Goal: Information Seeking & Learning: Learn about a topic

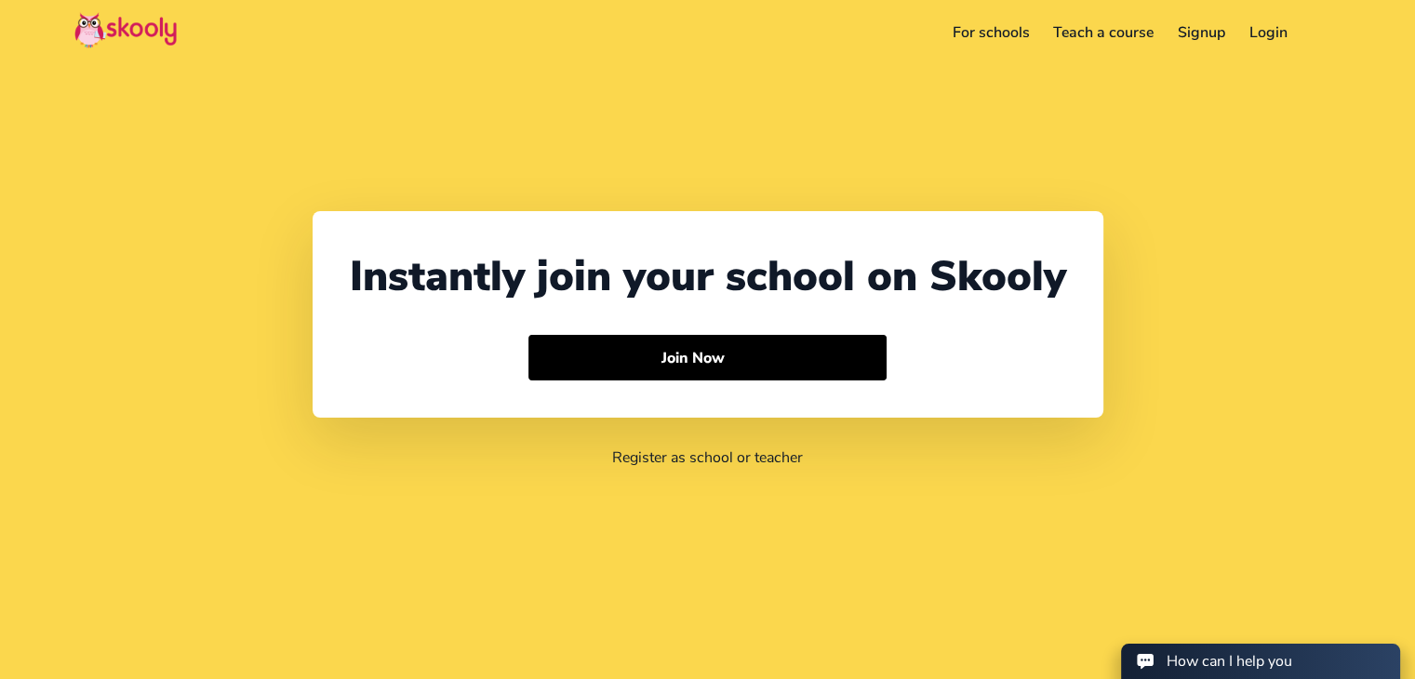
select select "91"
select select "[GEOGRAPHIC_DATA]"
select select "[GEOGRAPHIC_DATA]/[GEOGRAPHIC_DATA]"
click at [997, 31] on link "For schools" at bounding box center [990, 33] width 101 height 30
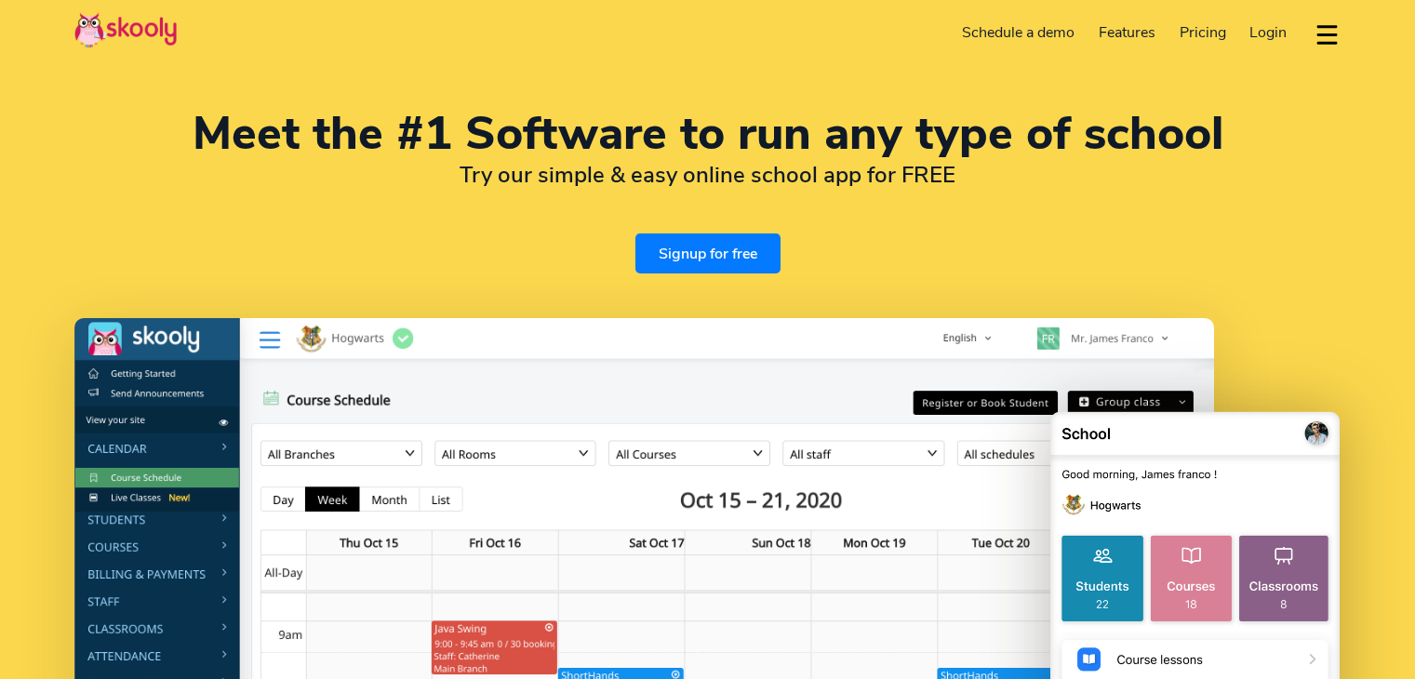
select select "en"
select select "91"
select select "[GEOGRAPHIC_DATA]"
select select "[GEOGRAPHIC_DATA]/[GEOGRAPHIC_DATA]"
click at [1204, 31] on span "Pricing" at bounding box center [1202, 32] width 47 height 20
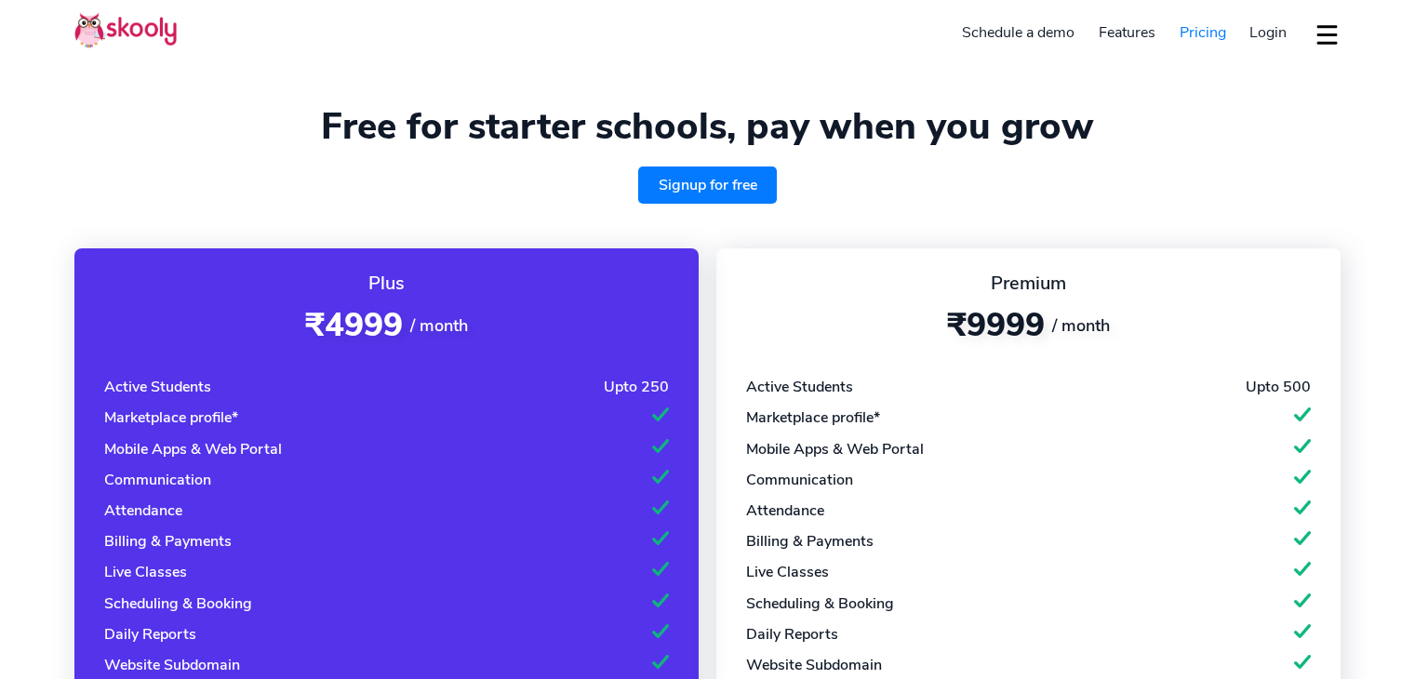
select select "en"
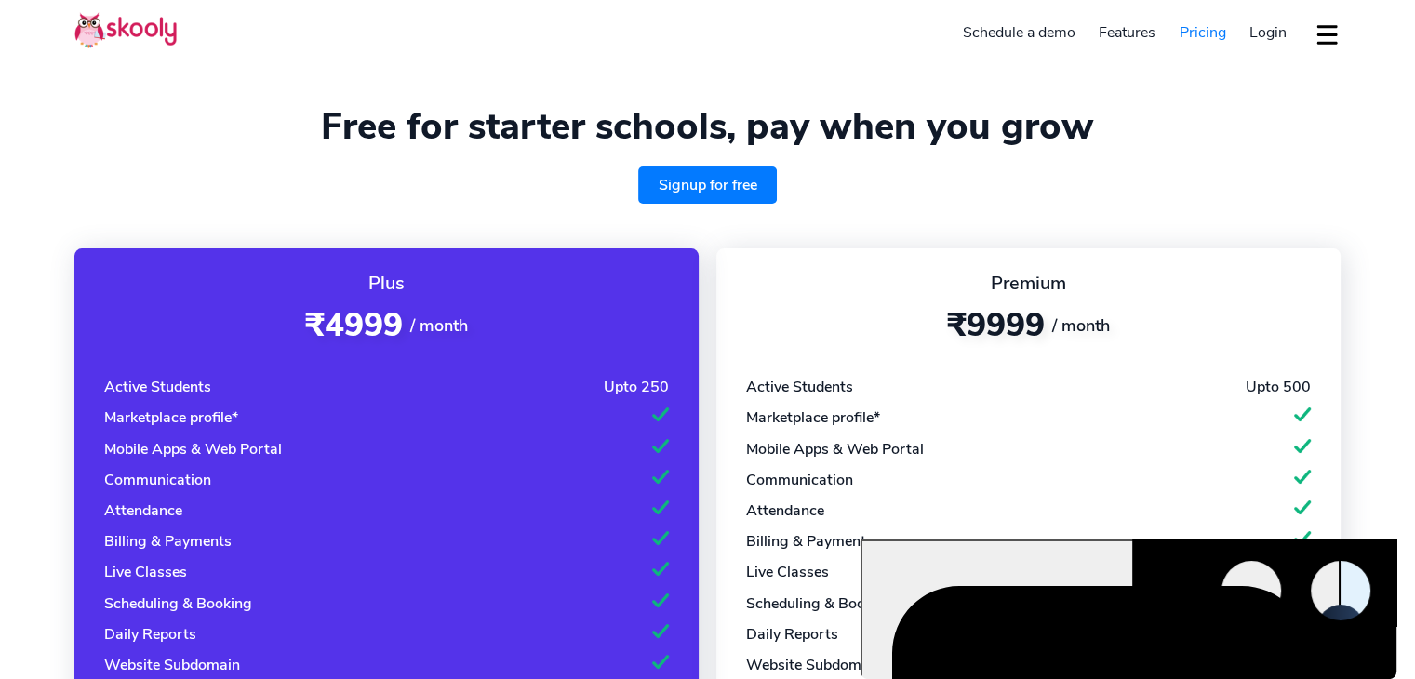
click at [1208, 29] on span "Pricing" at bounding box center [1202, 32] width 47 height 20
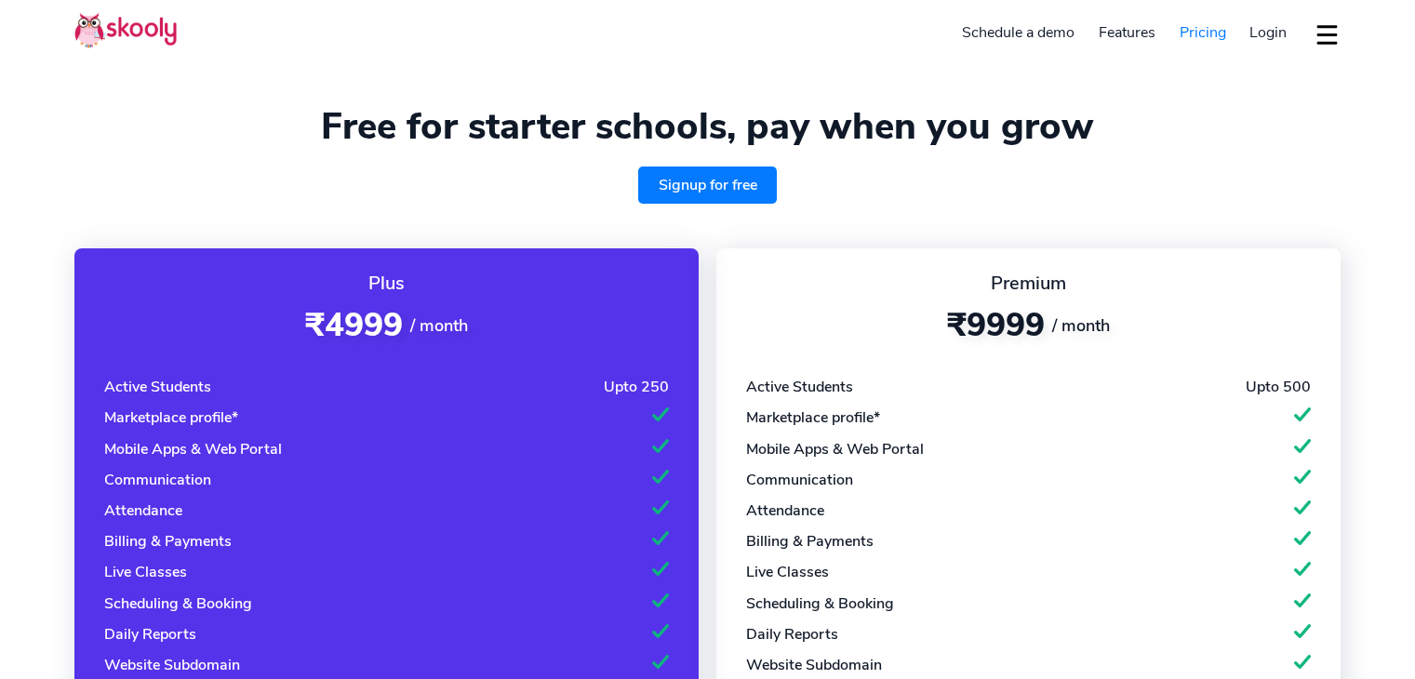
select select "en"
select select "91"
select select "[GEOGRAPHIC_DATA]"
select select "[GEOGRAPHIC_DATA]/[GEOGRAPHIC_DATA]"
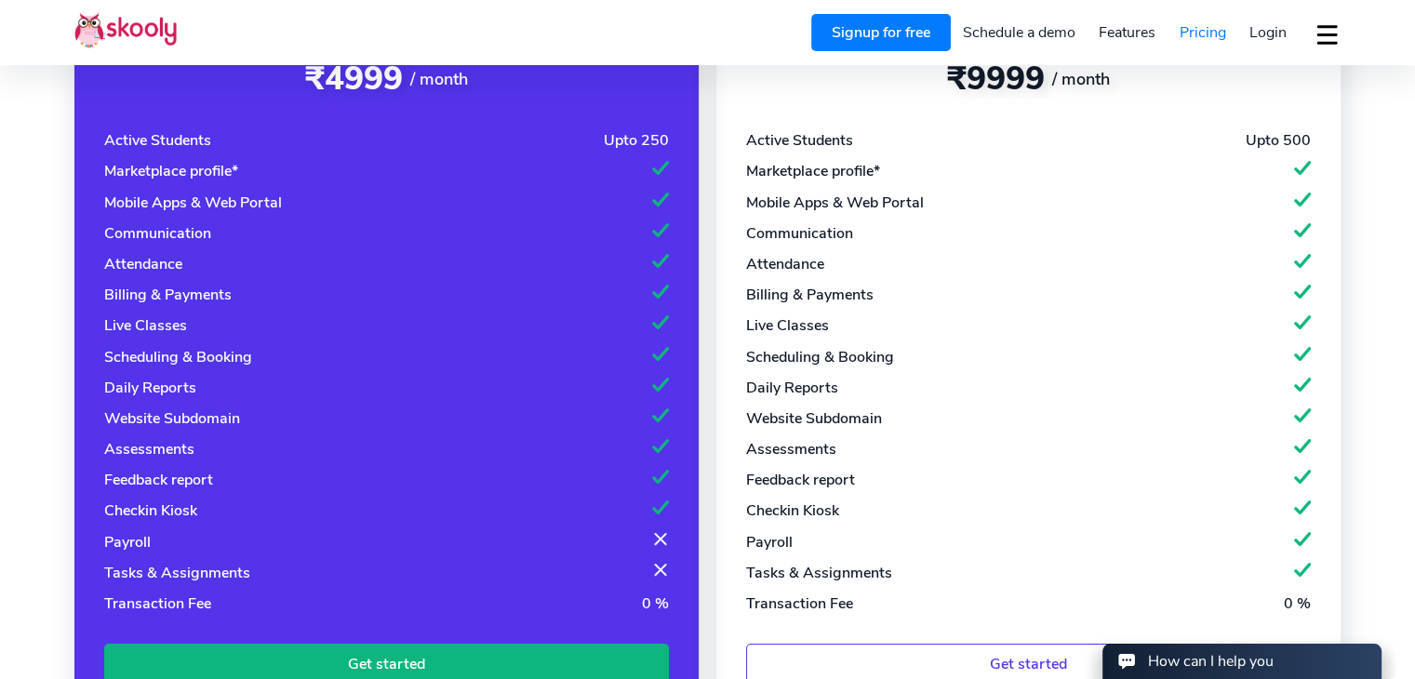
scroll to position [279, 0]
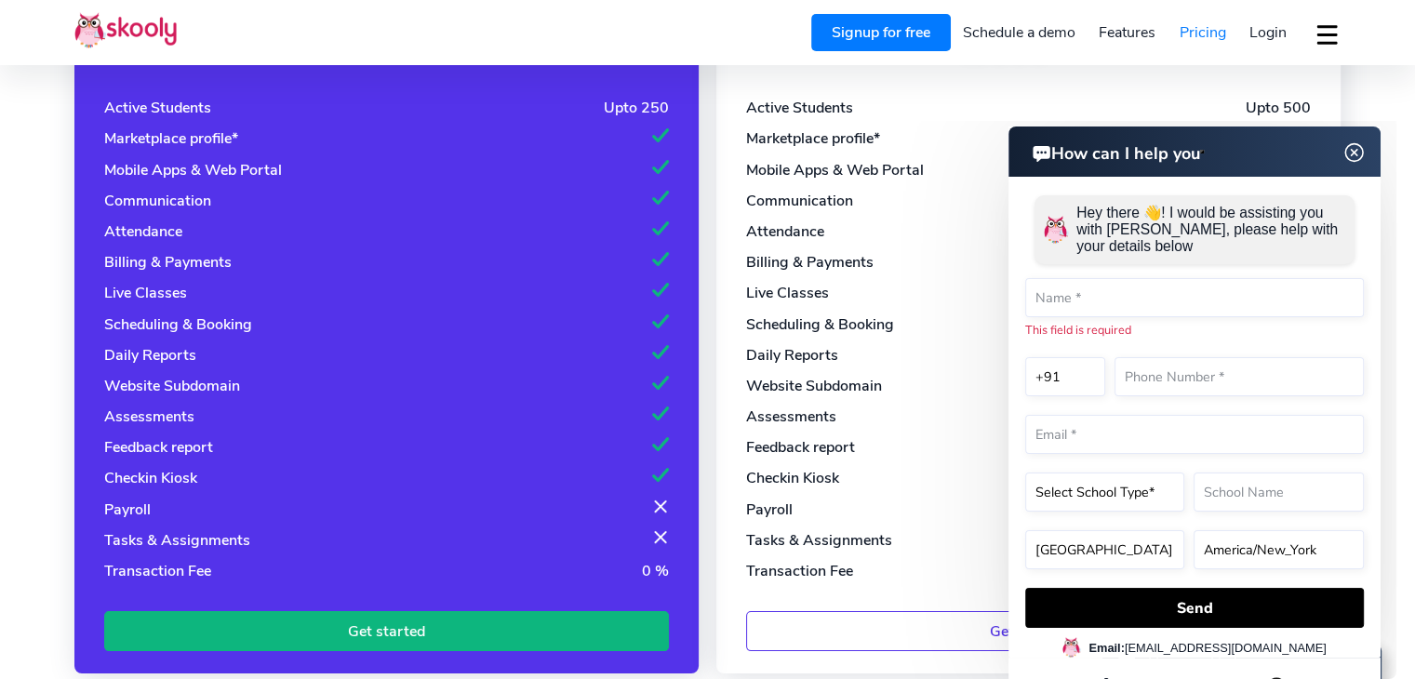
click at [1359, 148] on img at bounding box center [1353, 152] width 35 height 23
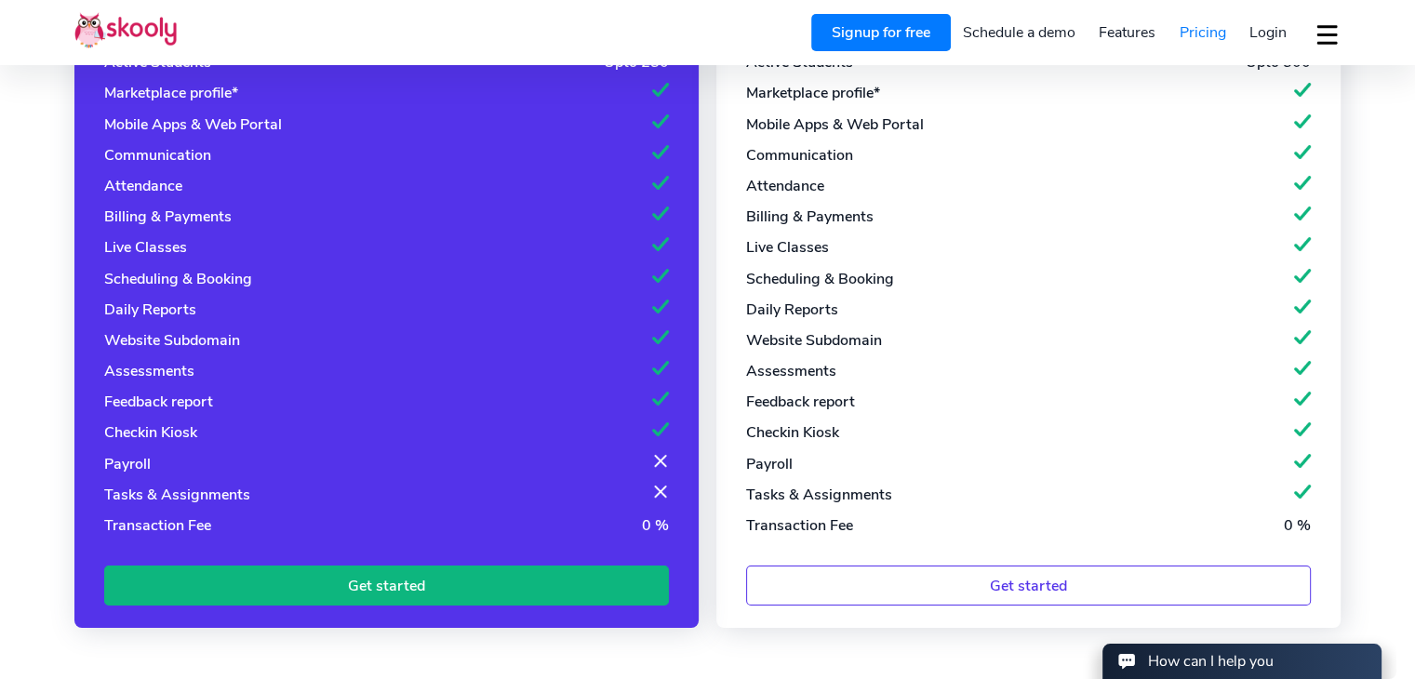
scroll to position [186, 0]
